Goal: Task Accomplishment & Management: Complete application form

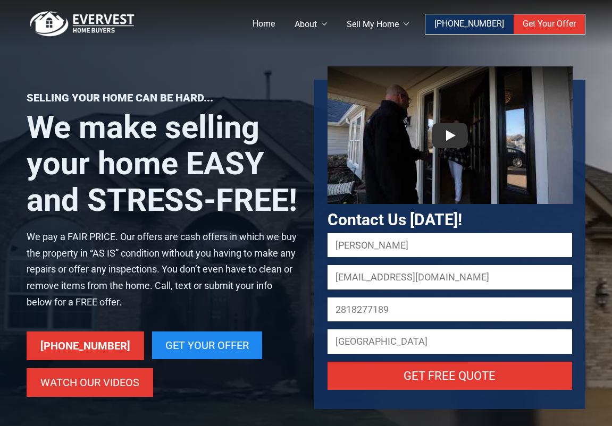
click at [382, 278] on input "farhannassser512@gmail.com" at bounding box center [449, 277] width 245 height 24
type input "farhannasser512@gmail.com"
drag, startPoint x: 459, startPoint y: 339, endPoint x: 322, endPoint y: 347, distance: 136.9
click at [322, 347] on div "10702 MEMORIAL COVE" at bounding box center [445, 342] width 253 height 24
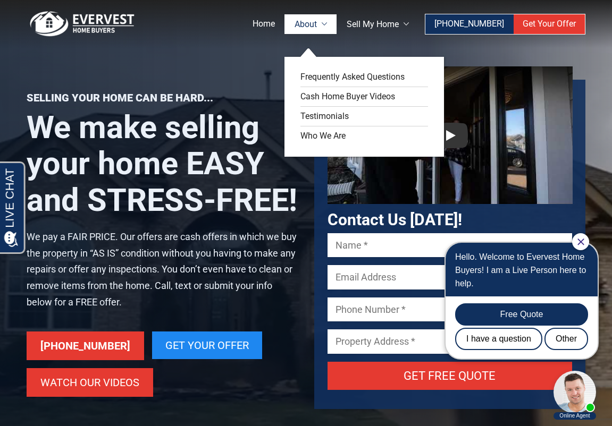
click at [332, 26] on link "About" at bounding box center [310, 24] width 52 height 20
